Goal: Task Accomplishment & Management: Use online tool/utility

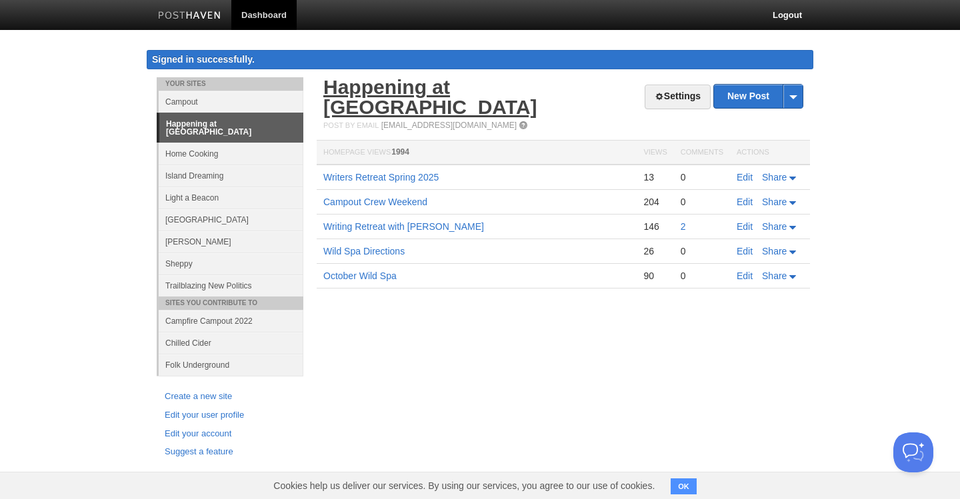
click at [471, 91] on link "Happening at [GEOGRAPHIC_DATA]" at bounding box center [430, 97] width 214 height 42
click at [25, 167] on body "Dashboard Logout Signed in successfully. Signed in successfully. × Post saved ×…" at bounding box center [480, 251] width 960 height 503
click at [48, 156] on body "Dashboard Logout Signed in successfully. Signed in successfully. × Post saved ×…" at bounding box center [480, 251] width 960 height 503
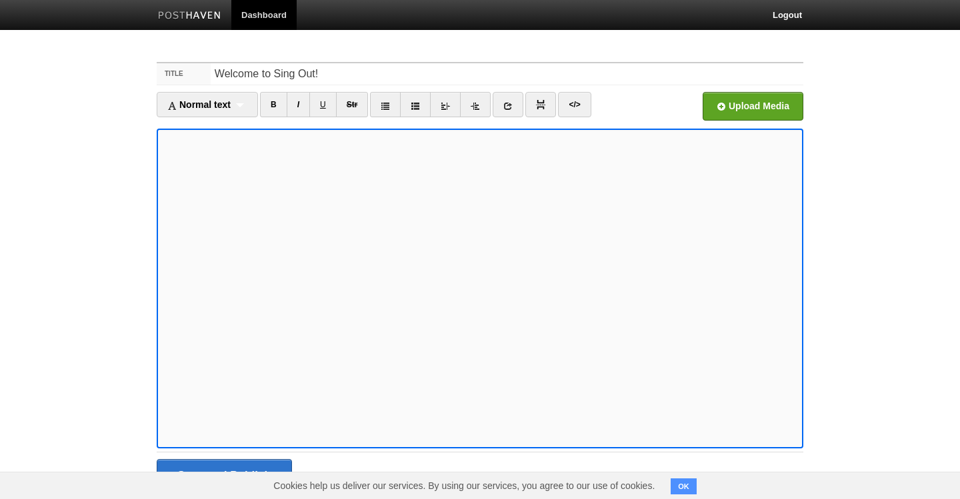
click at [683, 485] on button "OK" at bounding box center [684, 487] width 26 height 16
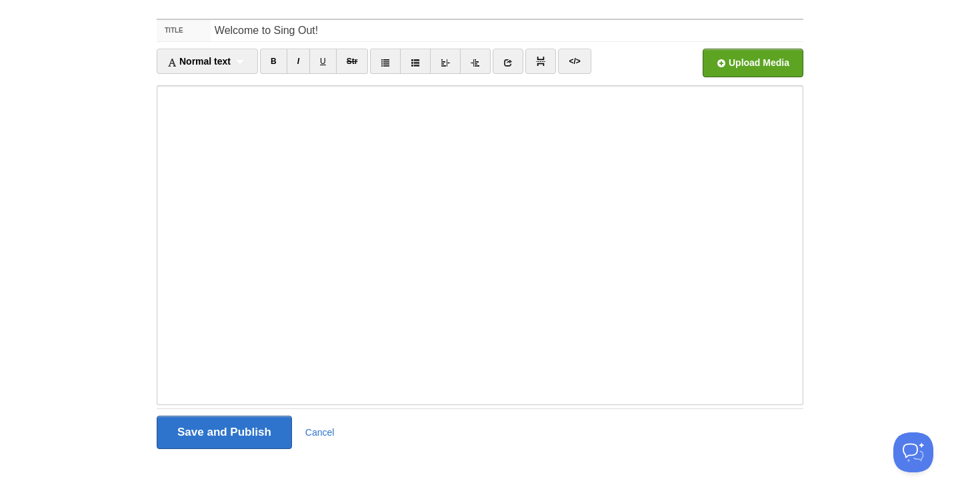
scroll to position [43, 0]
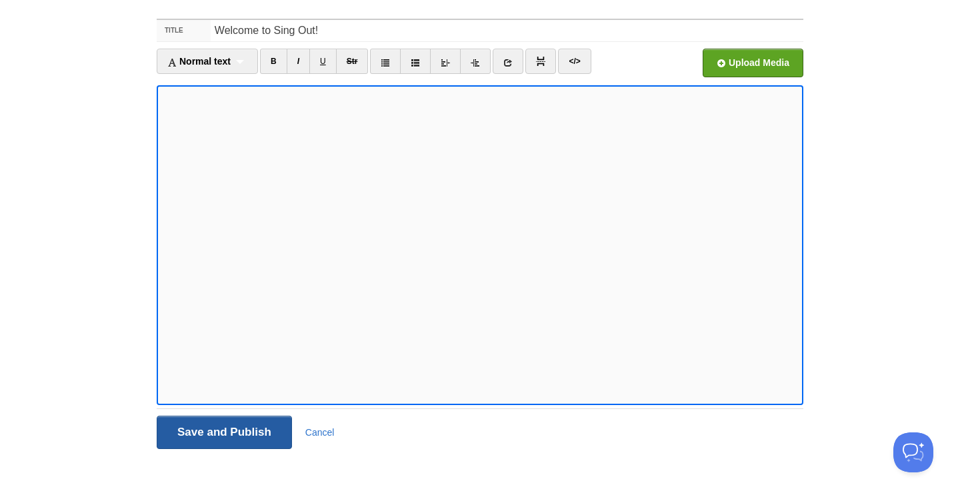
click at [223, 431] on input "Save and Publish" at bounding box center [224, 432] width 135 height 33
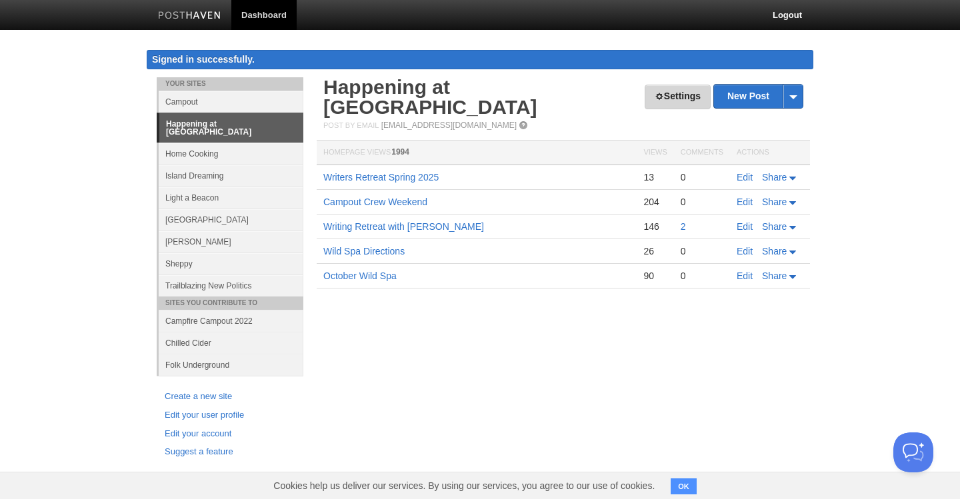
click at [681, 93] on link "Settings" at bounding box center [678, 97] width 66 height 25
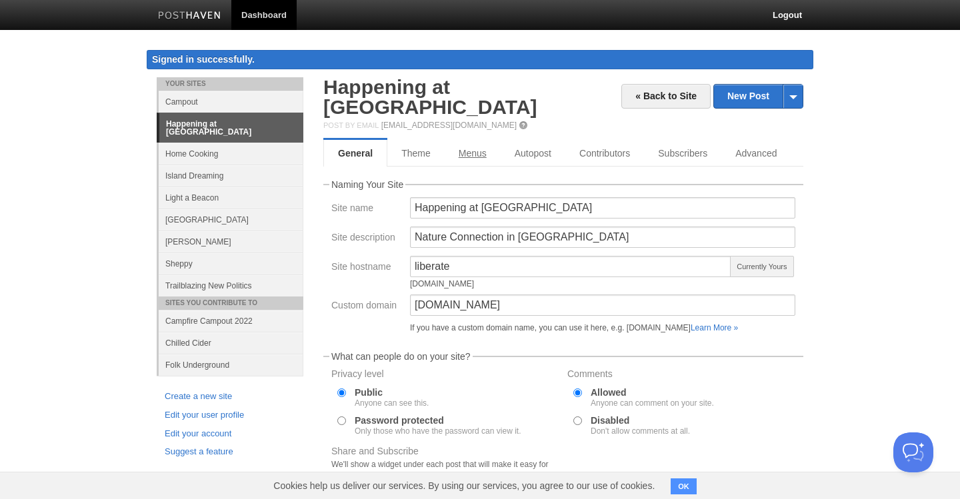
click at [473, 140] on link "Menus" at bounding box center [473, 153] width 56 height 27
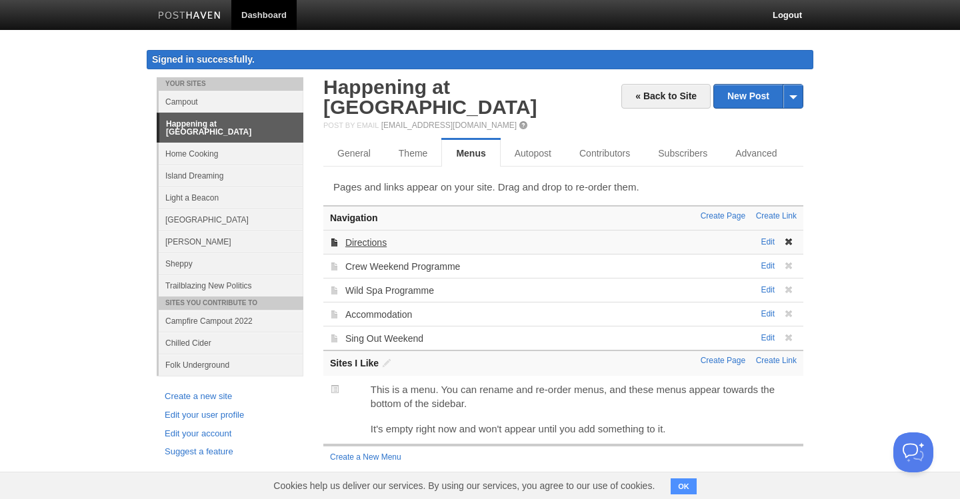
click at [380, 237] on link "Directions" at bounding box center [365, 242] width 41 height 11
